Goal: Task Accomplishment & Management: Manage account settings

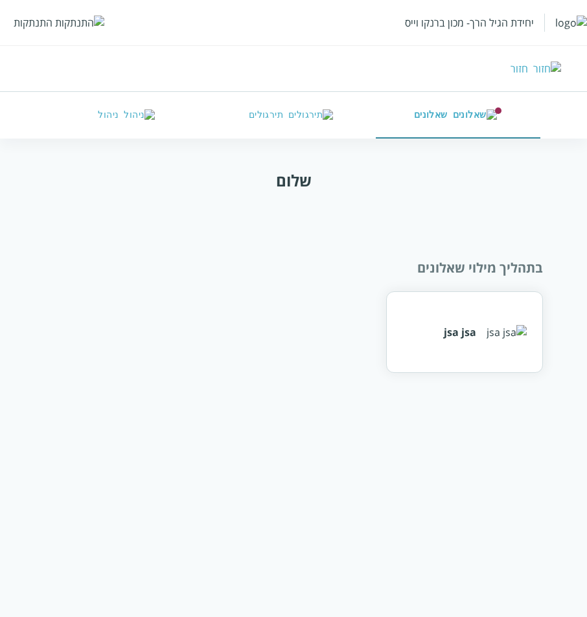
click at [275, 117] on button "תירגולים" at bounding box center [293, 115] width 164 height 47
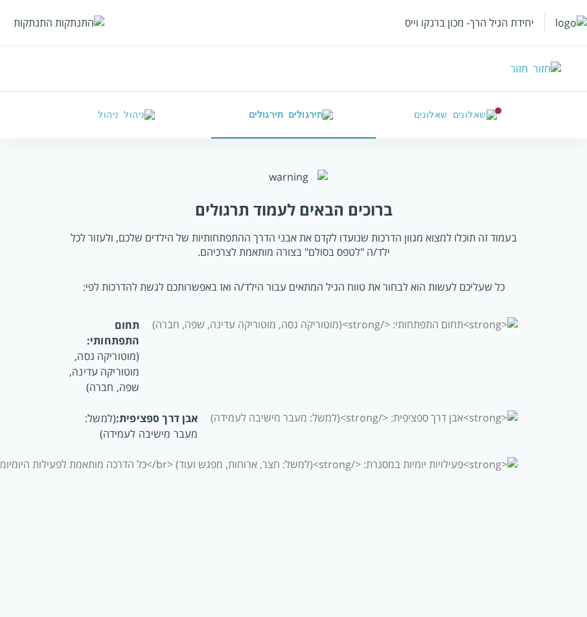
click at [142, 131] on button "ניהול" at bounding box center [129, 115] width 164 height 47
